Goal: Find specific page/section: Find specific page/section

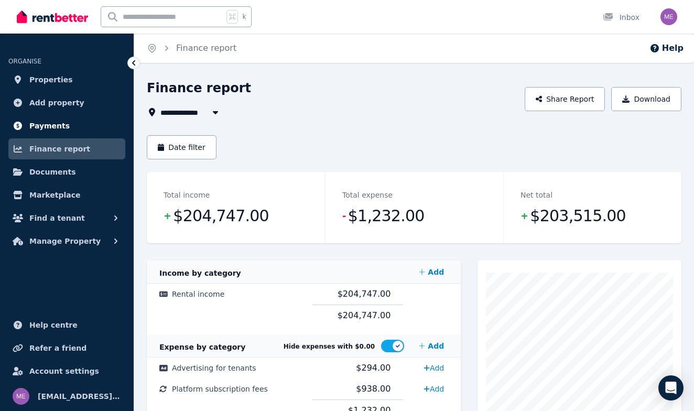
click at [27, 119] on link "Payments" at bounding box center [66, 125] width 117 height 21
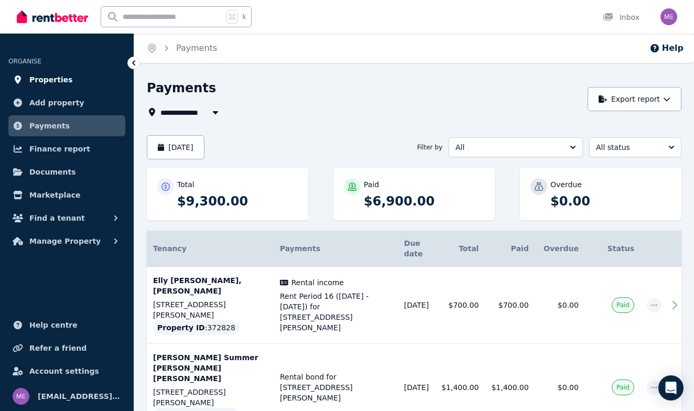
click at [46, 79] on span "Properties" at bounding box center [50, 79] width 43 height 13
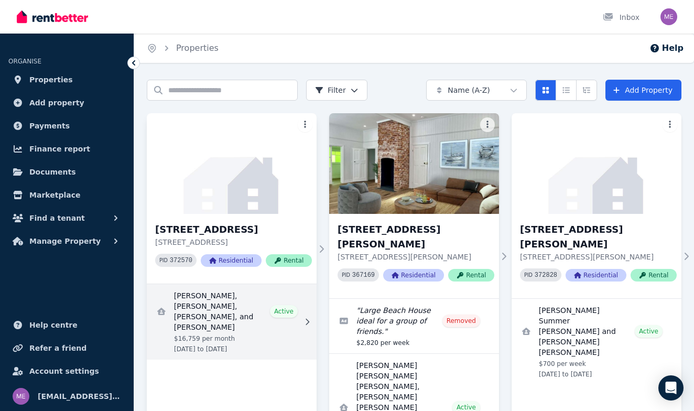
click at [208, 307] on link "View details for Max Lassner, Jake McCuskey, Eddie Kane, and Ryan Ruland" at bounding box center [232, 321] width 170 height 75
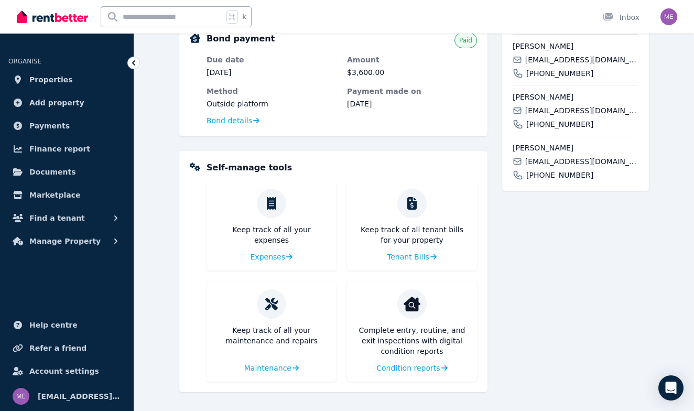
scroll to position [345, 0]
click at [406, 368] on span "Condition reports" at bounding box center [406, 368] width 63 height 10
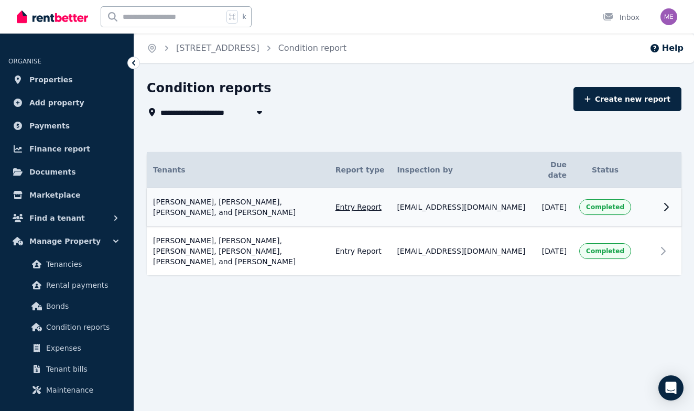
click at [656, 196] on td at bounding box center [668, 207] width 25 height 39
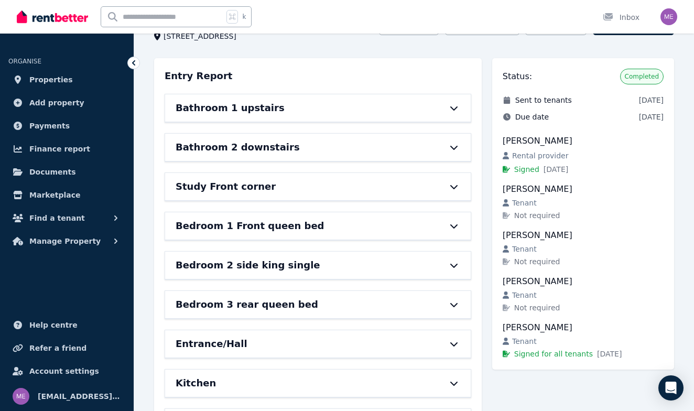
scroll to position [80, 0]
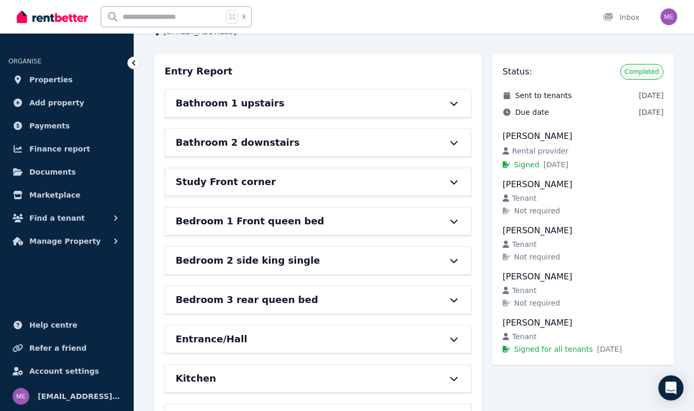
click at [392, 106] on div "Bathroom 1 upstairs" at bounding box center [303, 103] width 255 height 15
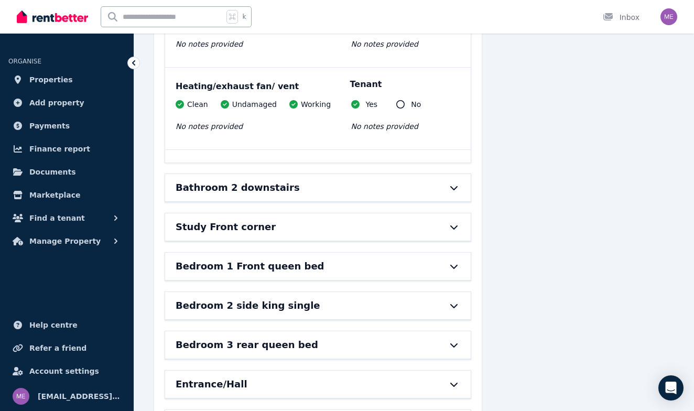
scroll to position [1443, 0]
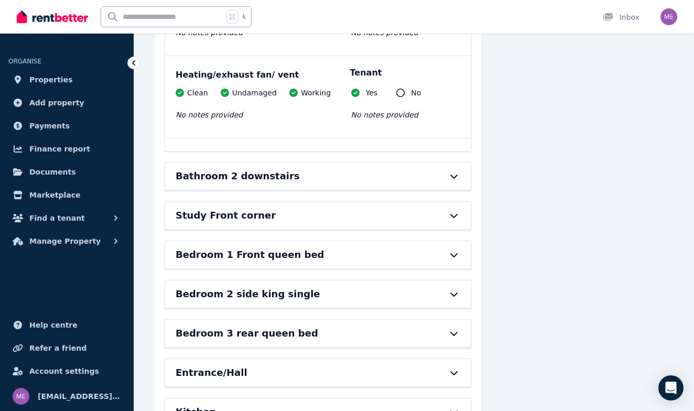
click at [352, 177] on div "Bathroom 2 downstairs" at bounding box center [303, 176] width 255 height 15
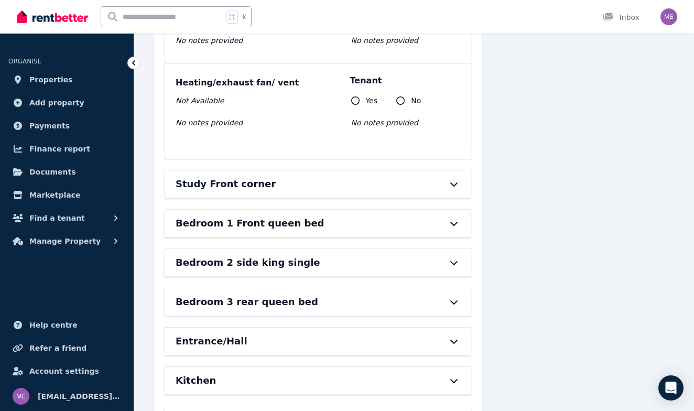
scroll to position [2859, 0]
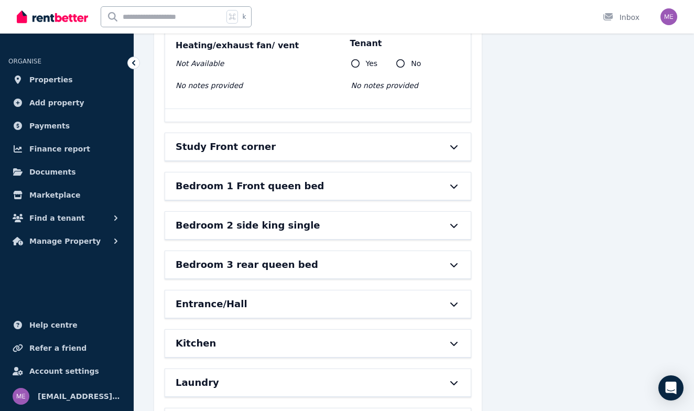
click at [353, 148] on div "Study Front corner" at bounding box center [303, 146] width 255 height 15
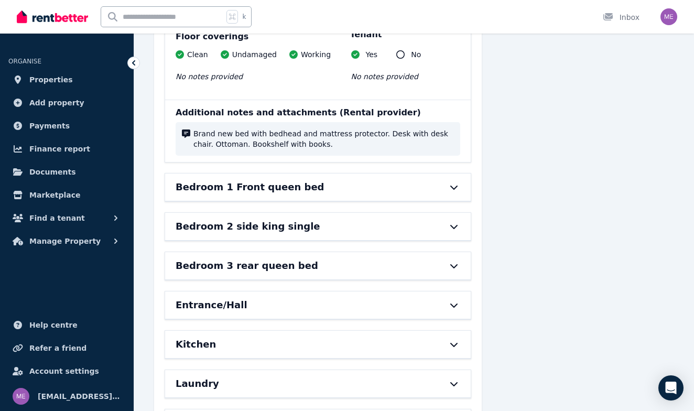
scroll to position [3836, 0]
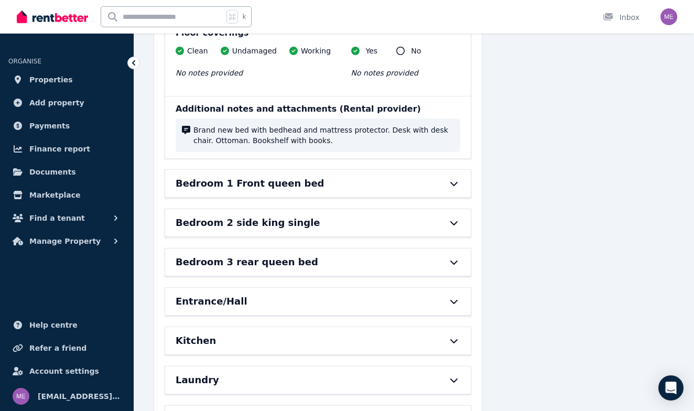
click at [352, 176] on div "Bedroom 1 Front queen bed" at bounding box center [317, 183] width 305 height 27
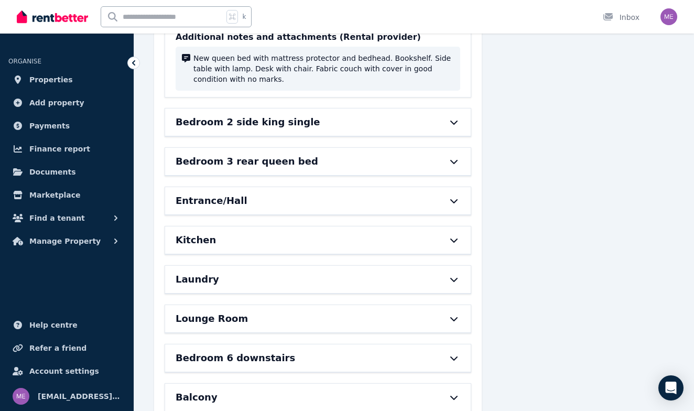
scroll to position [4772, 0]
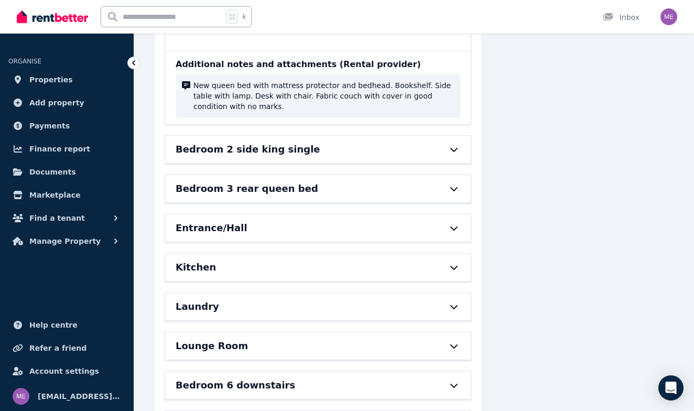
click at [358, 150] on div "Bedroom 2 side king single" at bounding box center [303, 149] width 255 height 15
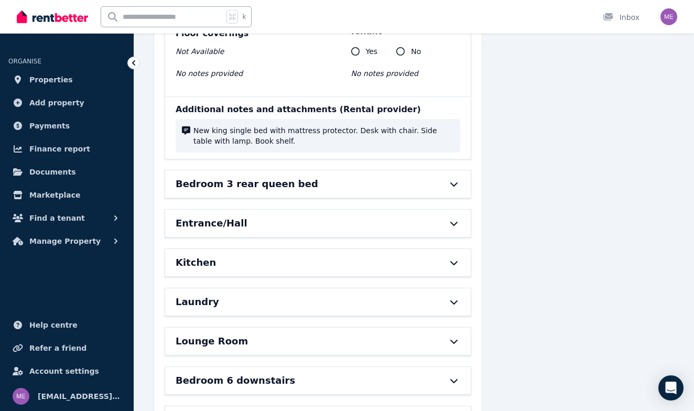
scroll to position [5690, 0]
click at [359, 184] on div "Bedroom 3 rear queen bed" at bounding box center [303, 183] width 255 height 15
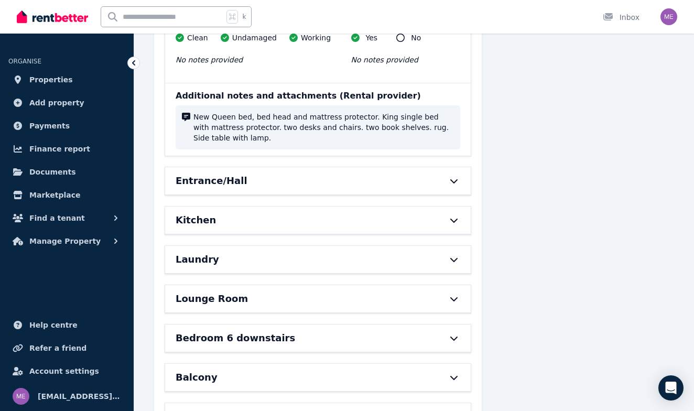
scroll to position [6682, 0]
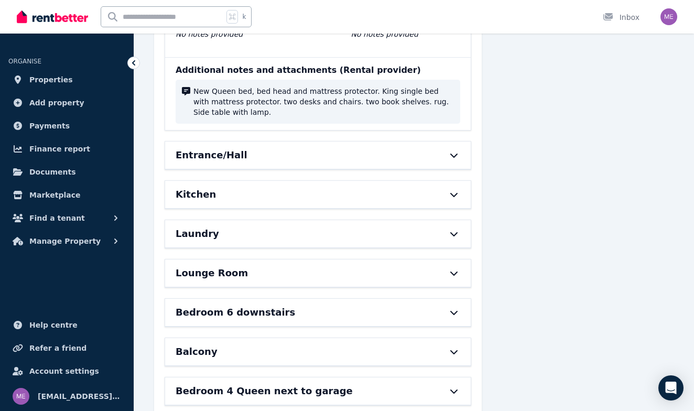
click at [365, 156] on div "Entrance/Hall" at bounding box center [303, 155] width 255 height 15
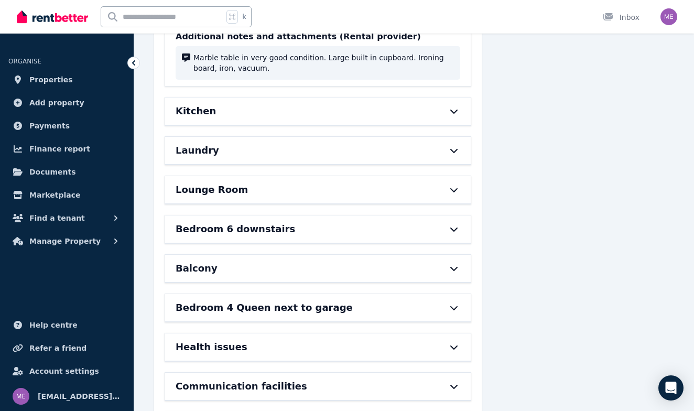
scroll to position [7658, 0]
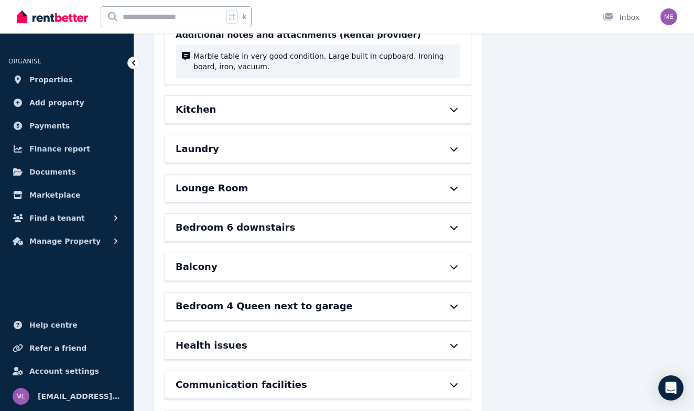
click at [359, 110] on div "Kitchen" at bounding box center [303, 109] width 255 height 15
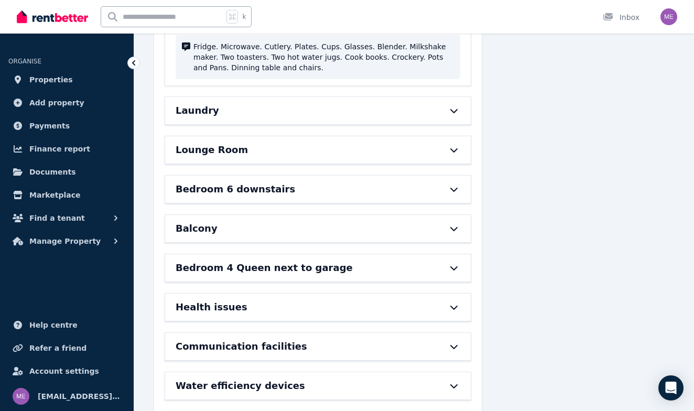
scroll to position [9196, 0]
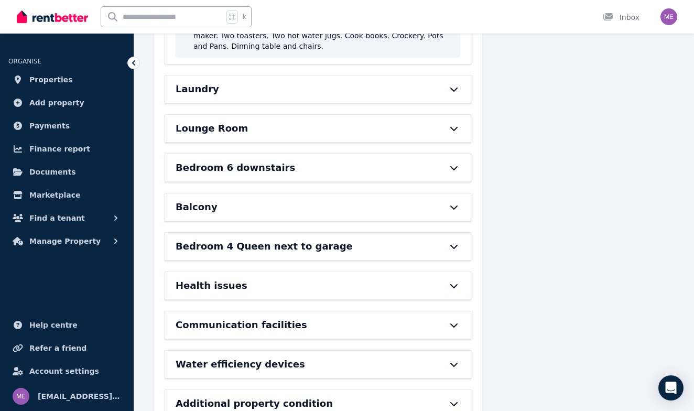
click at [365, 90] on div "Laundry" at bounding box center [303, 89] width 255 height 15
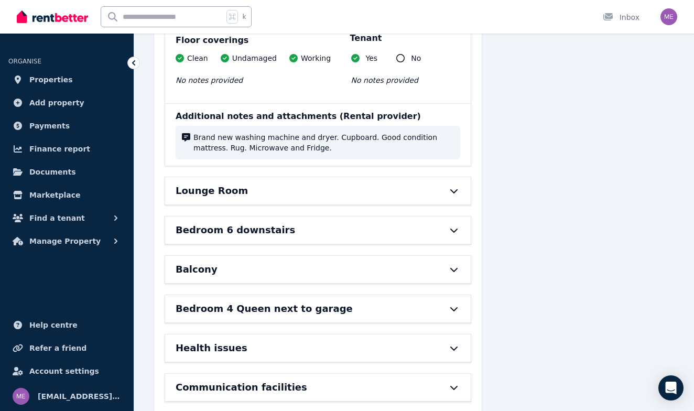
scroll to position [10069, 0]
click at [353, 185] on div "Lounge Room" at bounding box center [303, 190] width 255 height 15
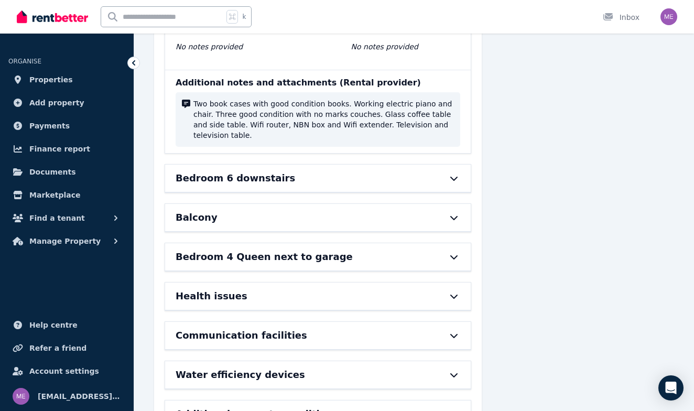
scroll to position [11035, 0]
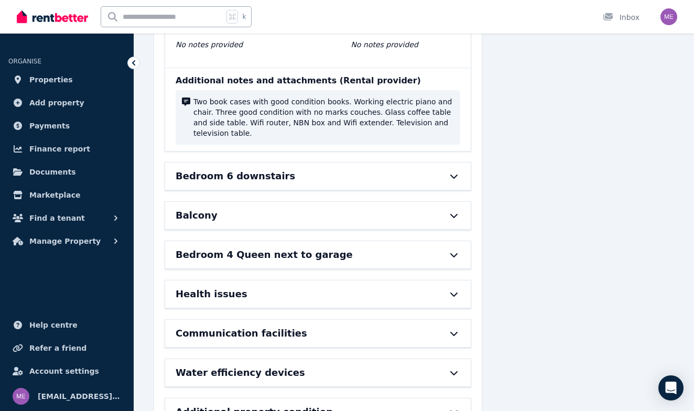
click at [362, 169] on div "Bedroom 6 downstairs" at bounding box center [303, 176] width 255 height 15
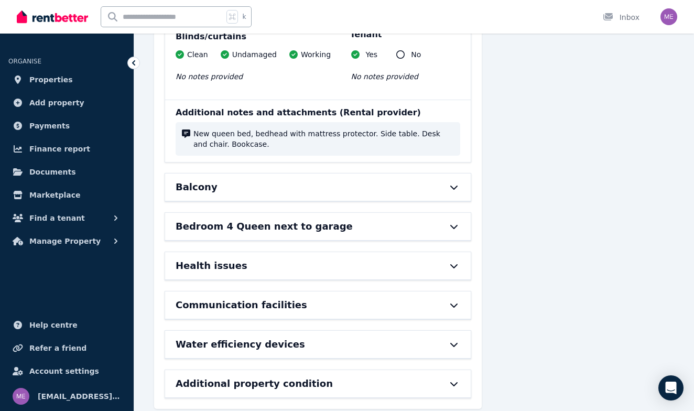
scroll to position [11592, 0]
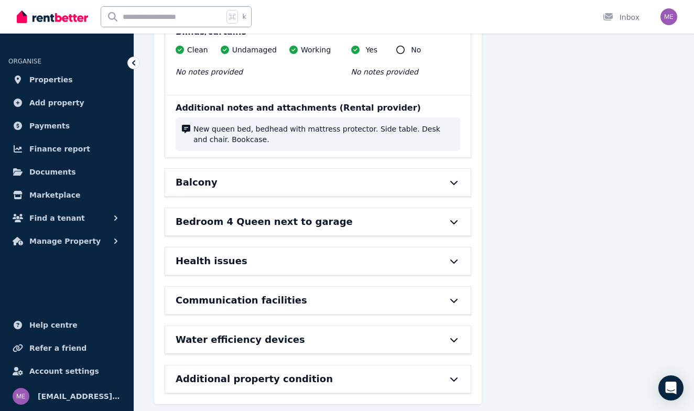
click at [361, 178] on div "Balcony" at bounding box center [303, 182] width 255 height 15
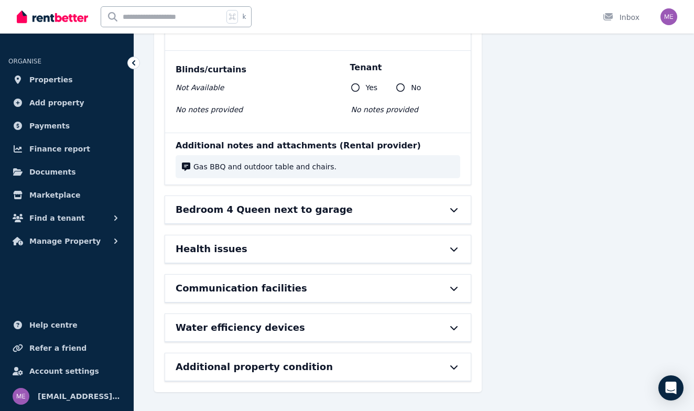
scroll to position [12177, 0]
click at [347, 202] on div "Bedroom 4 Queen next to garage" at bounding box center [303, 209] width 255 height 15
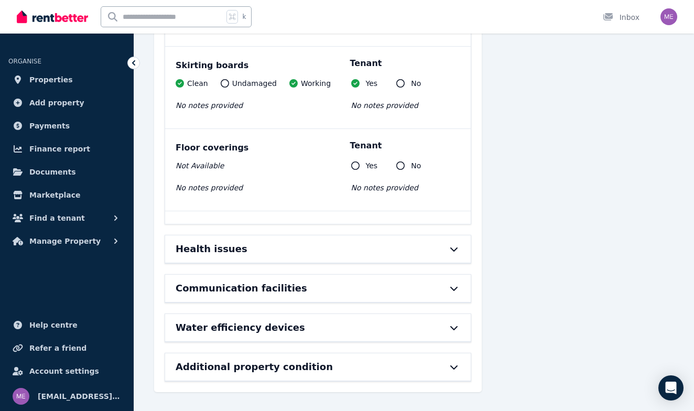
scroll to position [13041, 0]
click at [330, 242] on div "Health issues" at bounding box center [303, 249] width 255 height 15
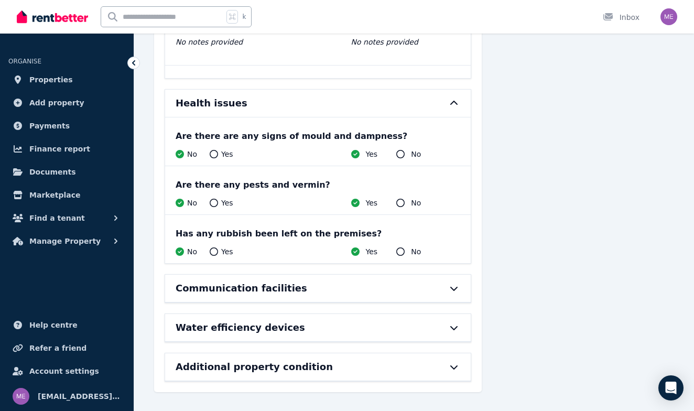
scroll to position [13187, 0]
click at [329, 281] on div "Communication facilities" at bounding box center [303, 288] width 255 height 15
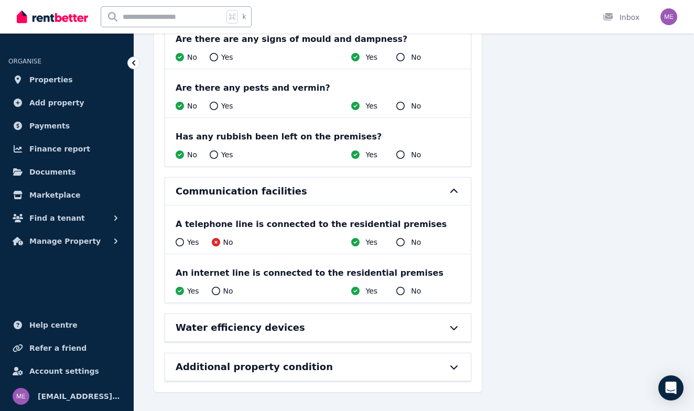
scroll to position [13284, 0]
click at [350, 314] on div "Water efficiency devices" at bounding box center [317, 327] width 305 height 27
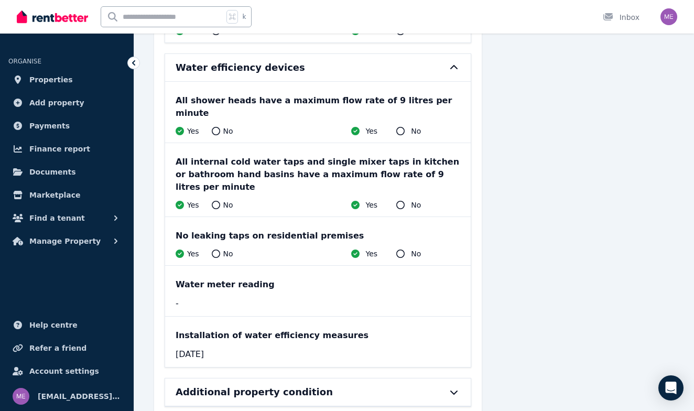
click at [354, 385] on div "Additional property condition" at bounding box center [303, 392] width 255 height 15
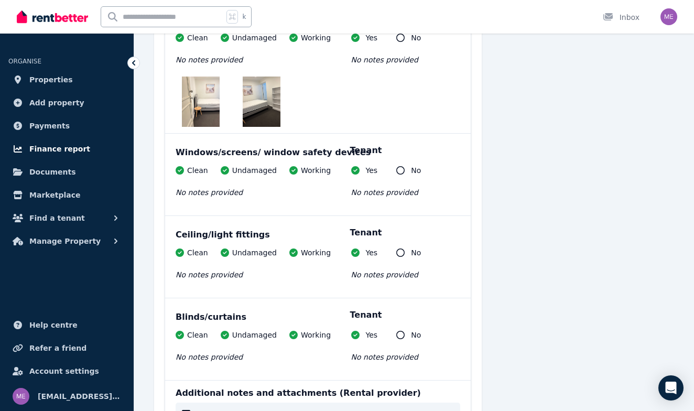
scroll to position [11305, 0]
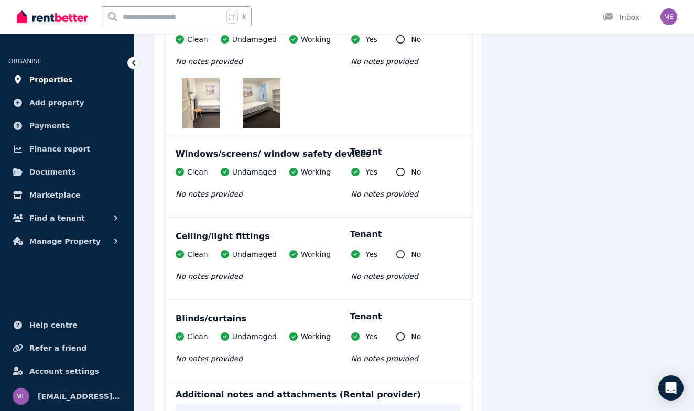
click at [40, 74] on span "Properties" at bounding box center [50, 79] width 43 height 13
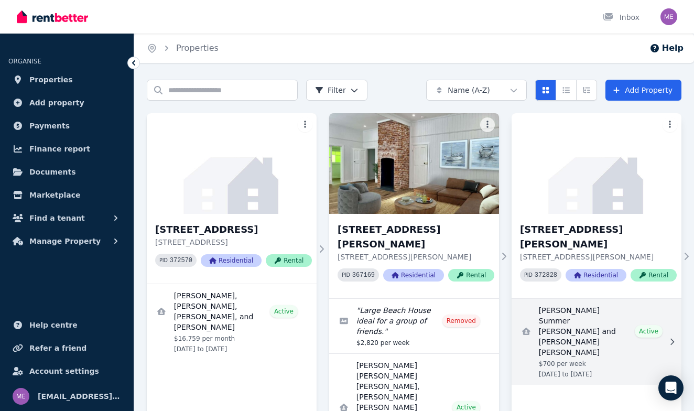
click at [577, 311] on link "View details for Lucy Summer Mackenney and Matthew John Pile-Rowland" at bounding box center [596, 342] width 170 height 86
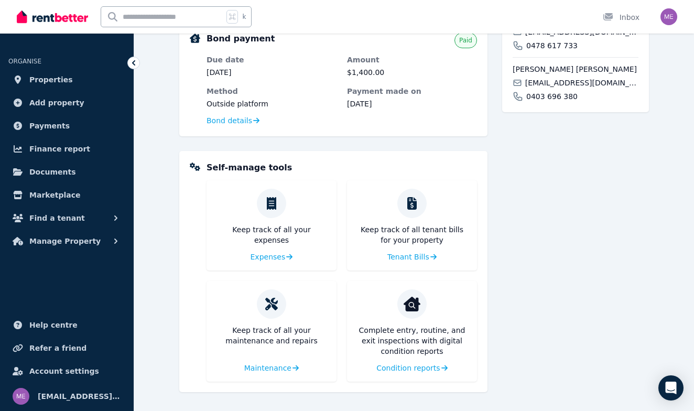
scroll to position [358, 0]
click at [407, 363] on span "Condition reports" at bounding box center [406, 368] width 63 height 10
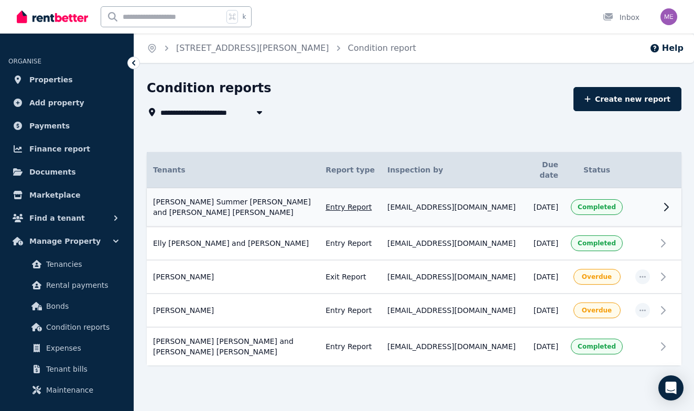
click at [648, 189] on td at bounding box center [642, 207] width 27 height 39
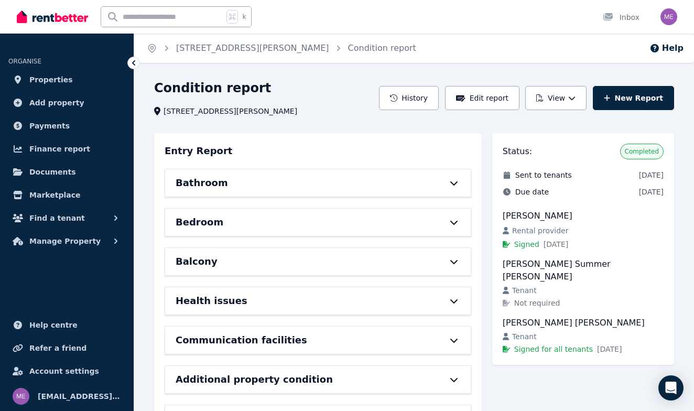
click at [420, 183] on div "Bathroom" at bounding box center [303, 183] width 255 height 15
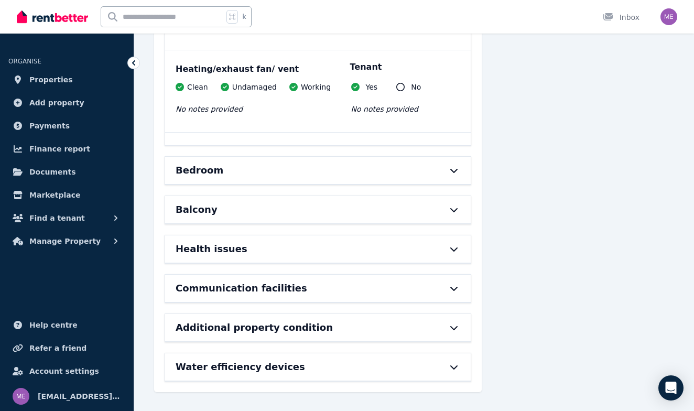
click at [402, 163] on div "Bedroom" at bounding box center [303, 170] width 255 height 15
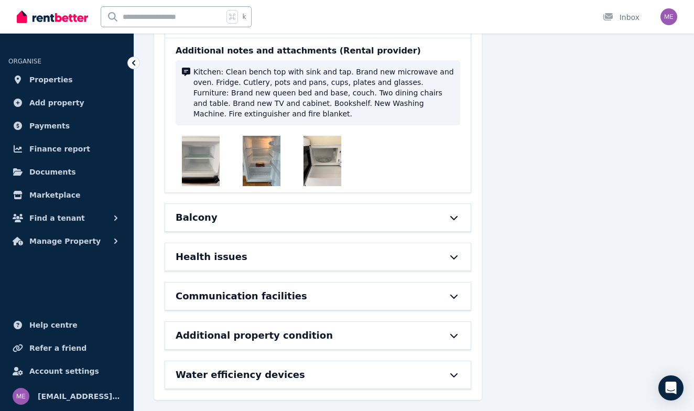
scroll to position [2595, 0]
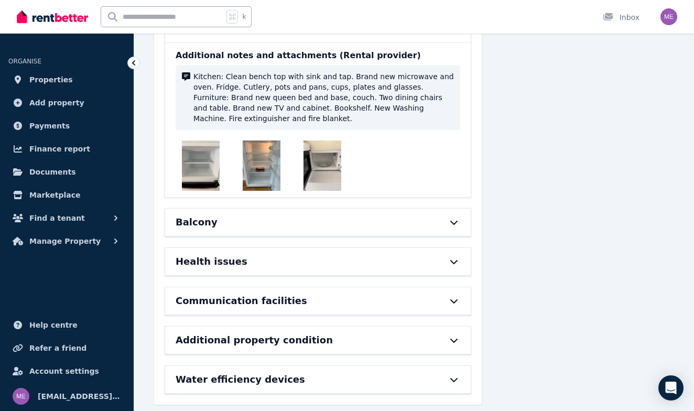
click at [396, 220] on div "Balcony" at bounding box center [303, 222] width 255 height 15
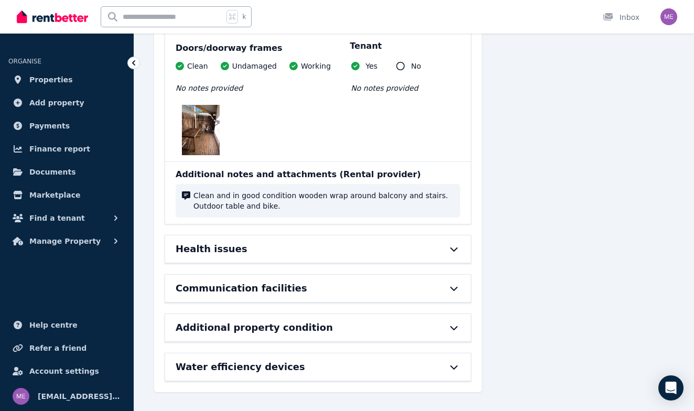
scroll to position [2812, 0]
click at [391, 242] on div "Health issues" at bounding box center [303, 249] width 255 height 15
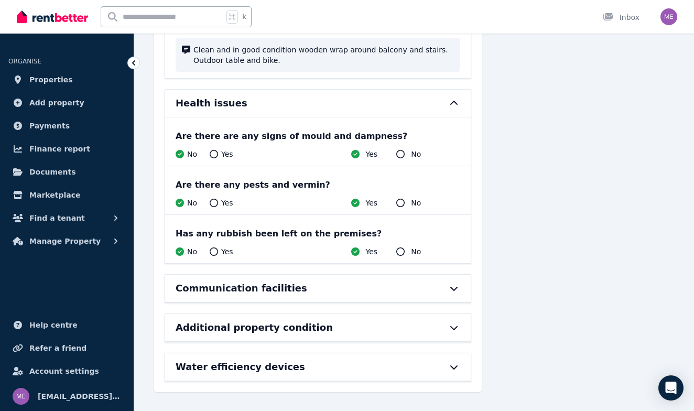
click at [383, 281] on div "Communication facilities" at bounding box center [303, 288] width 255 height 15
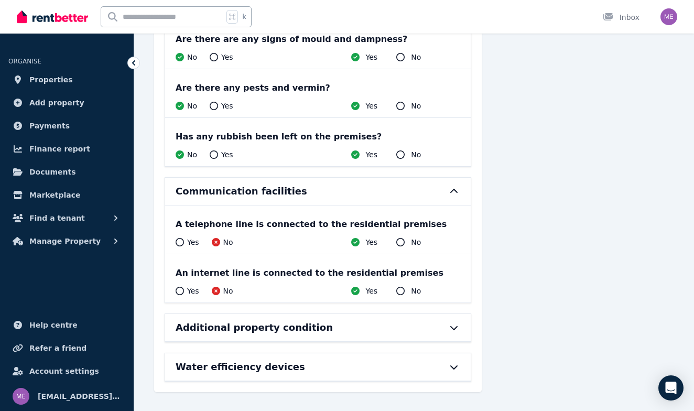
scroll to position [3055, 0]
click at [407, 320] on div "Additional property condition" at bounding box center [303, 327] width 255 height 15
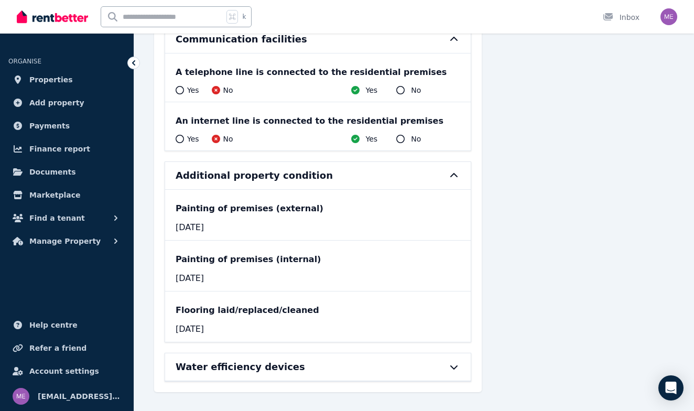
scroll to position [3207, 0]
click at [398, 359] on div "Water efficiency devices" at bounding box center [303, 366] width 255 height 15
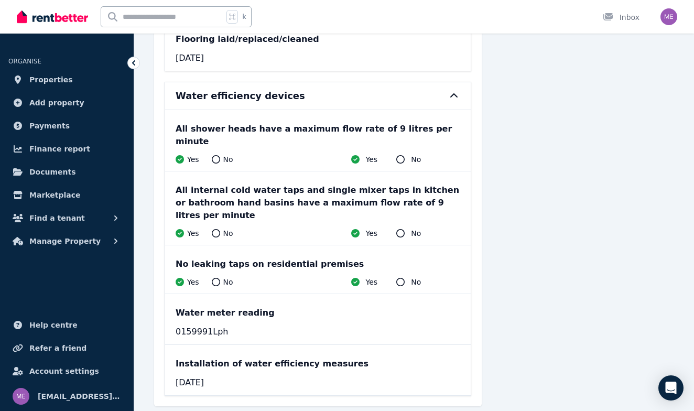
scroll to position [3467, 0]
click at [52, 79] on span "Properties" at bounding box center [50, 79] width 43 height 13
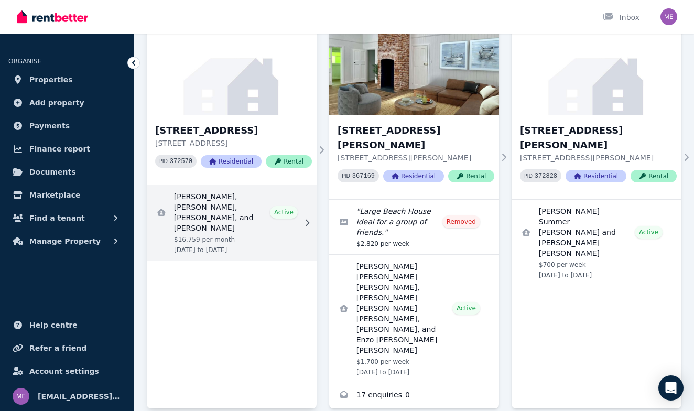
scroll to position [98, 0]
